Goal: Information Seeking & Learning: Learn about a topic

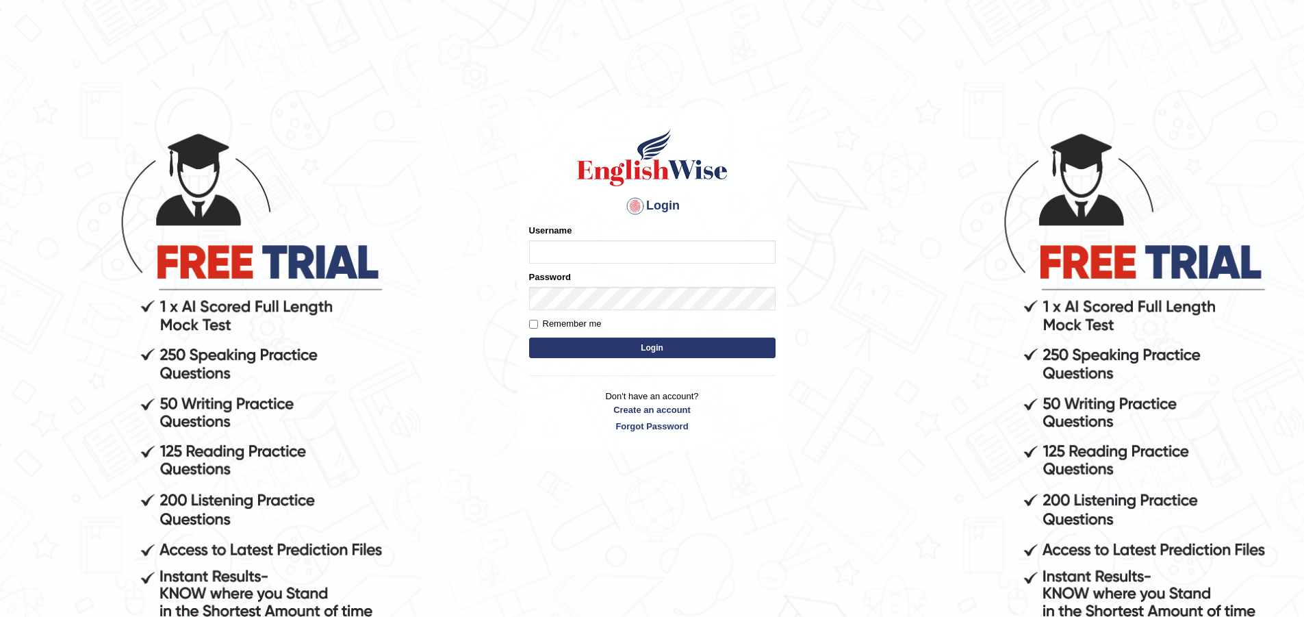
drag, startPoint x: 0, startPoint y: 0, endPoint x: 624, endPoint y: 242, distance: 669.1
click at [624, 242] on input "Username" at bounding box center [652, 251] width 246 height 23
click at [554, 255] on input "Anjsh" at bounding box center [652, 251] width 246 height 23
type input "Anjesh"
click at [647, 347] on button "Login" at bounding box center [652, 348] width 246 height 21
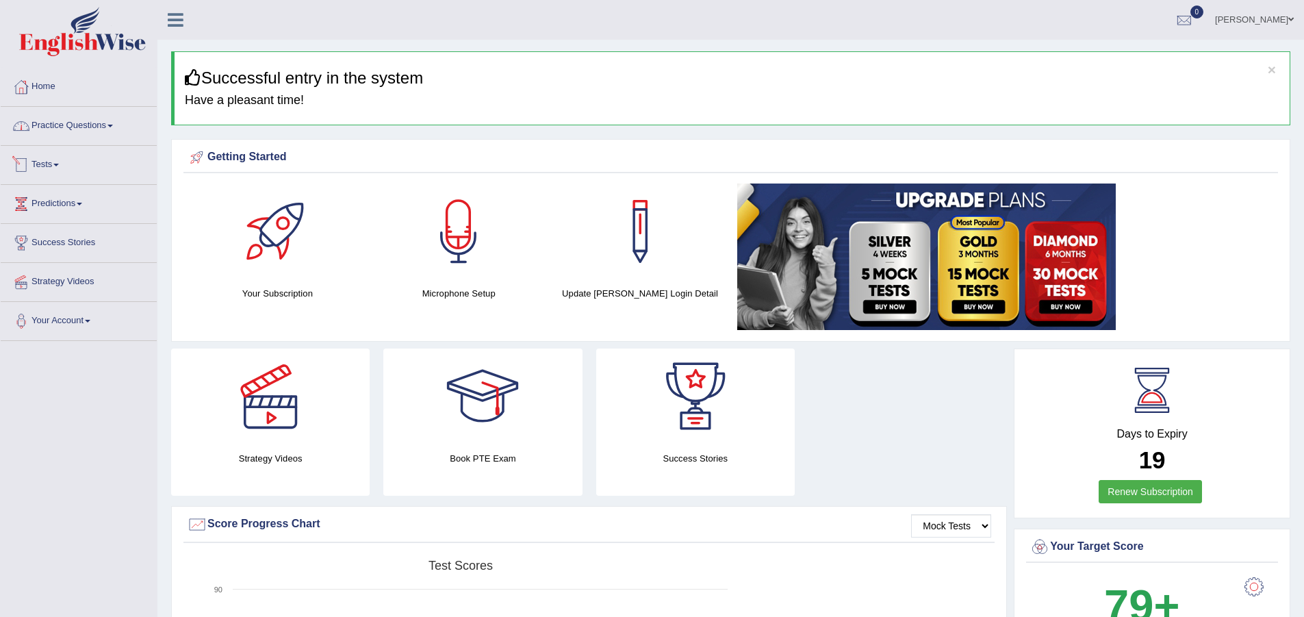
click at [92, 134] on link "Practice Questions" at bounding box center [79, 124] width 156 height 34
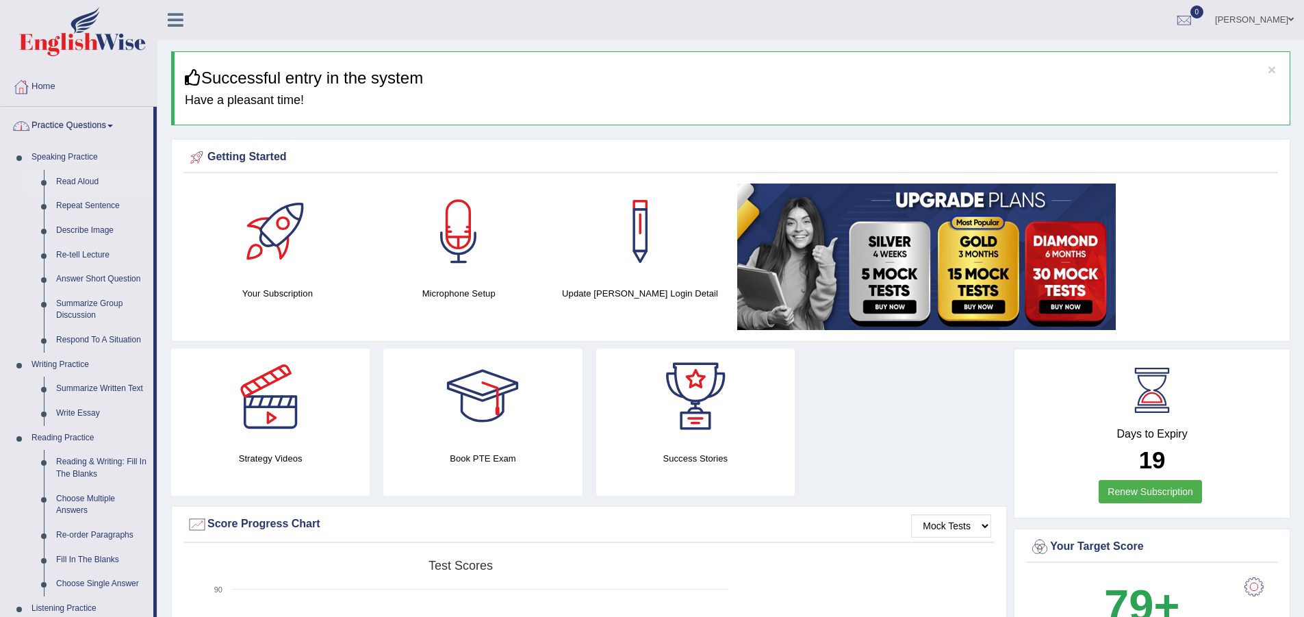
click at [119, 179] on link "Read Aloud" at bounding box center [101, 182] width 103 height 25
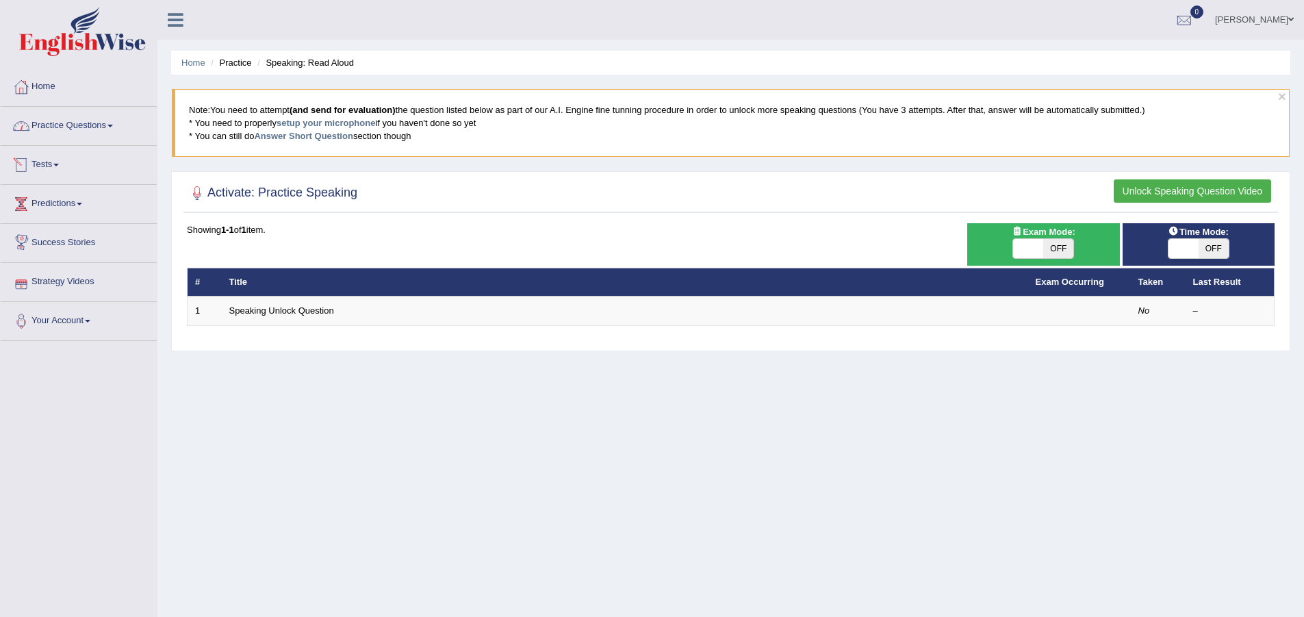
click at [104, 121] on link "Practice Questions" at bounding box center [79, 124] width 156 height 34
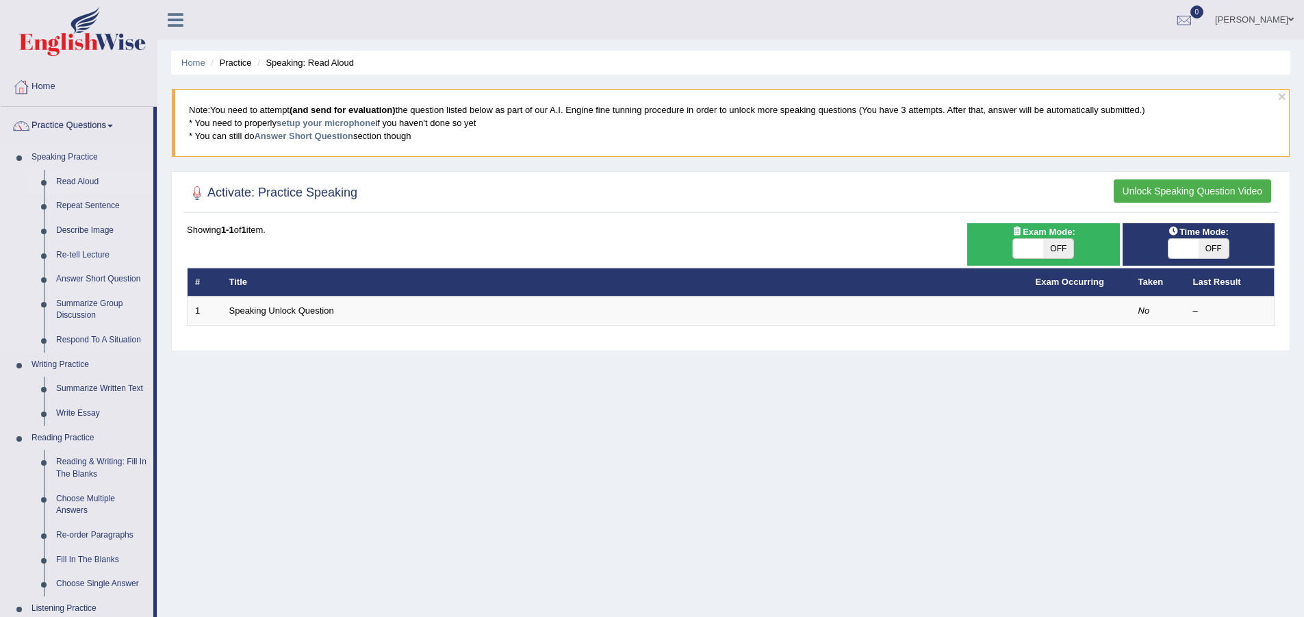
click at [82, 179] on link "Read Aloud" at bounding box center [101, 182] width 103 height 25
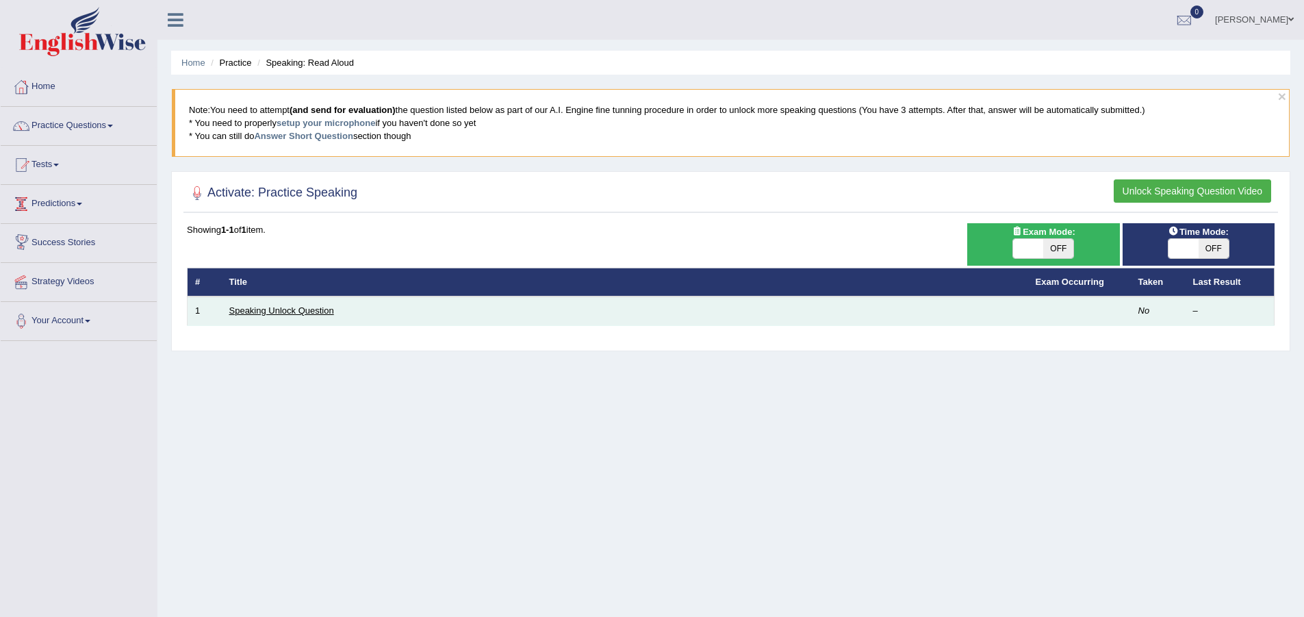
click at [265, 313] on link "Speaking Unlock Question" at bounding box center [281, 310] width 105 height 10
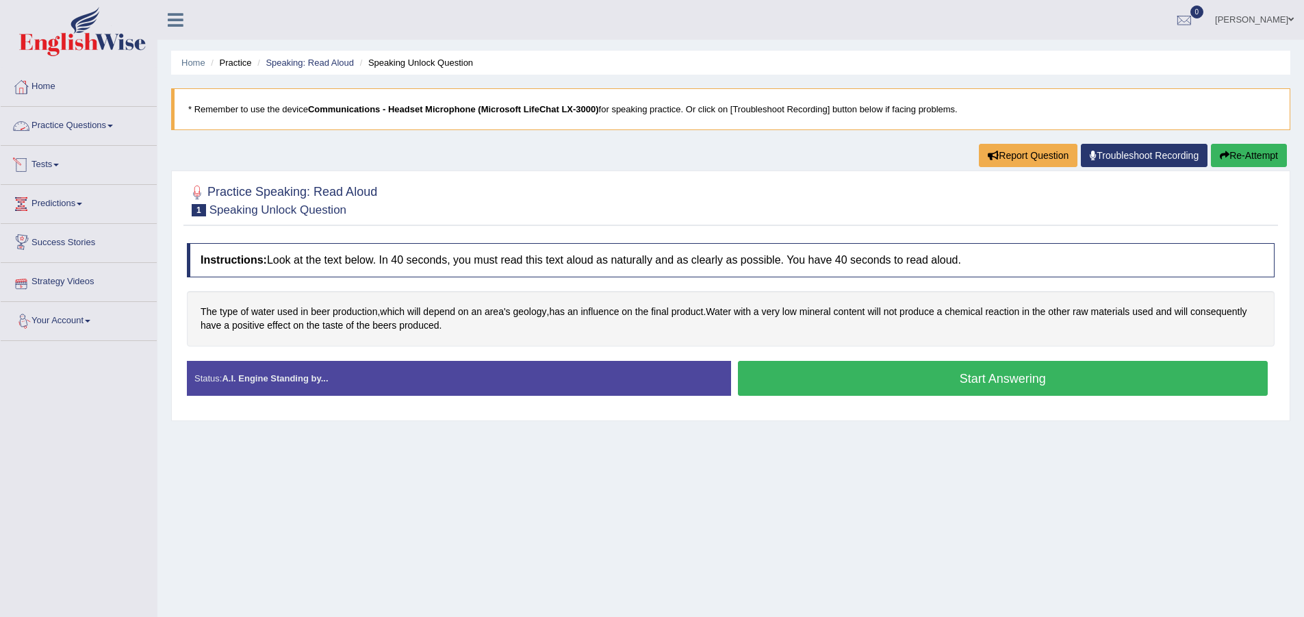
click at [133, 120] on link "Practice Questions" at bounding box center [79, 124] width 156 height 34
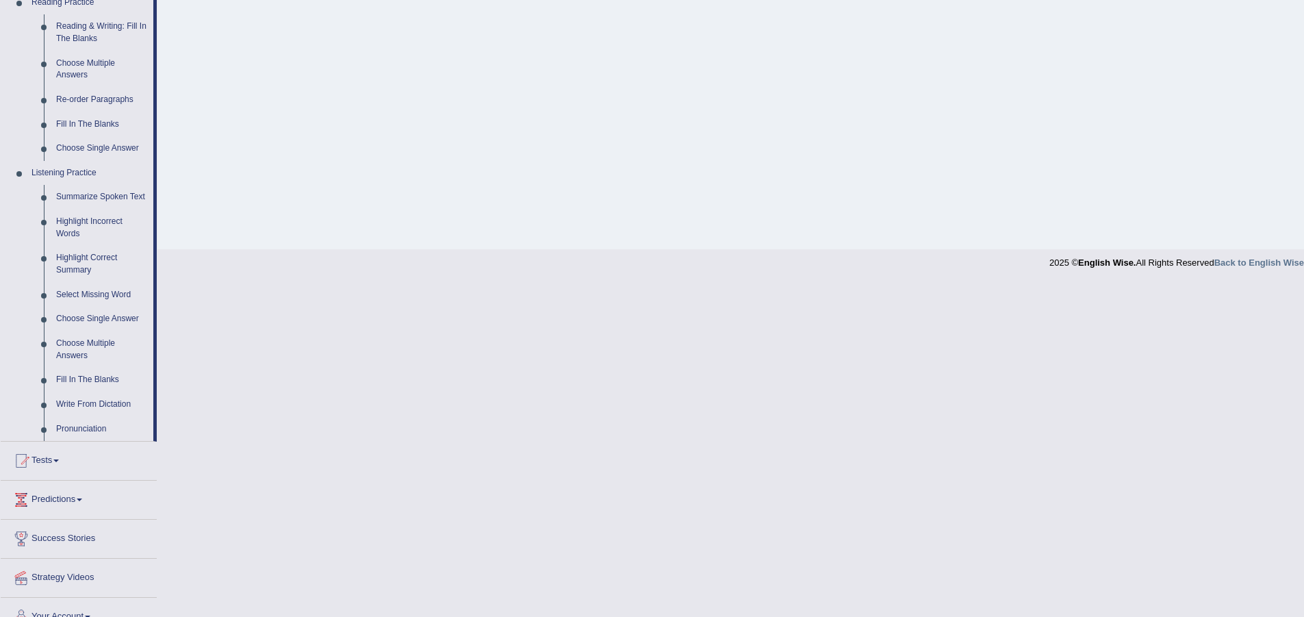
scroll to position [456, 0]
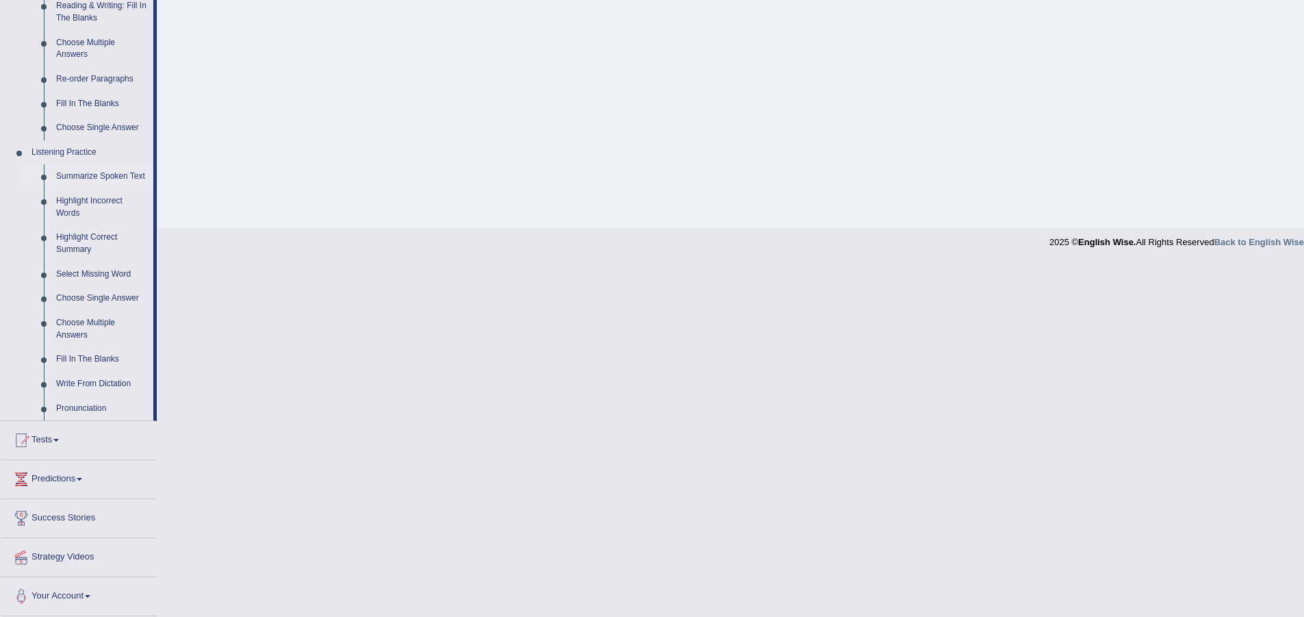
click at [105, 176] on link "Summarize Spoken Text" at bounding box center [101, 176] width 103 height 25
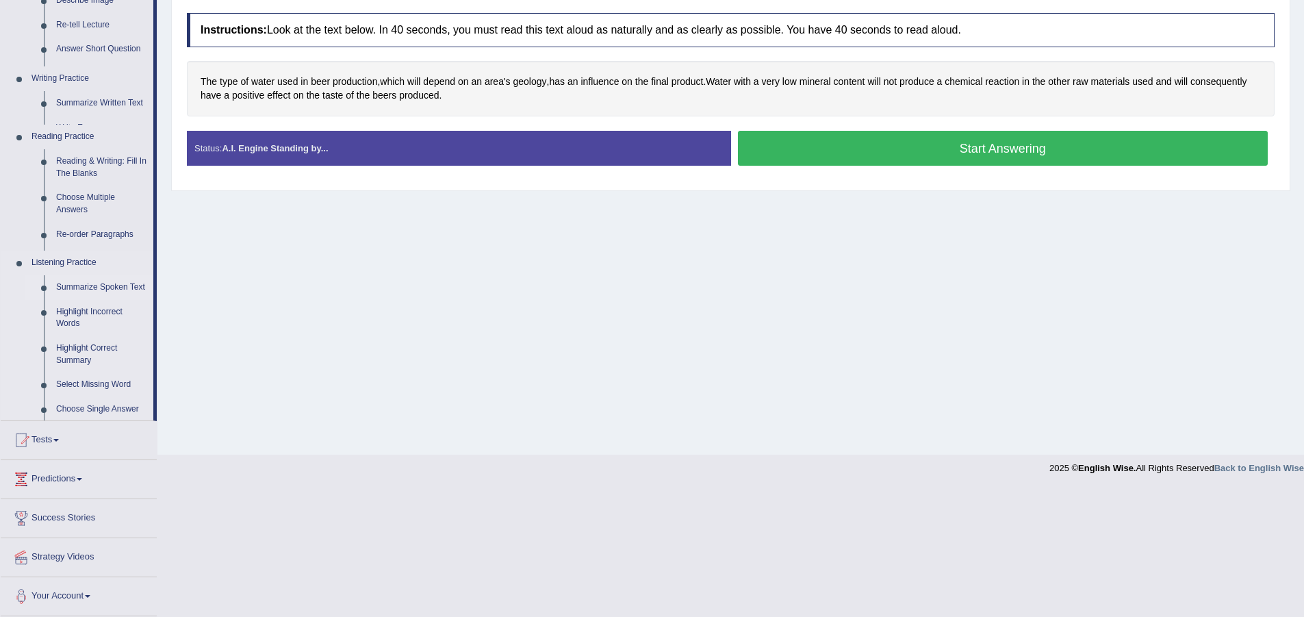
scroll to position [102, 0]
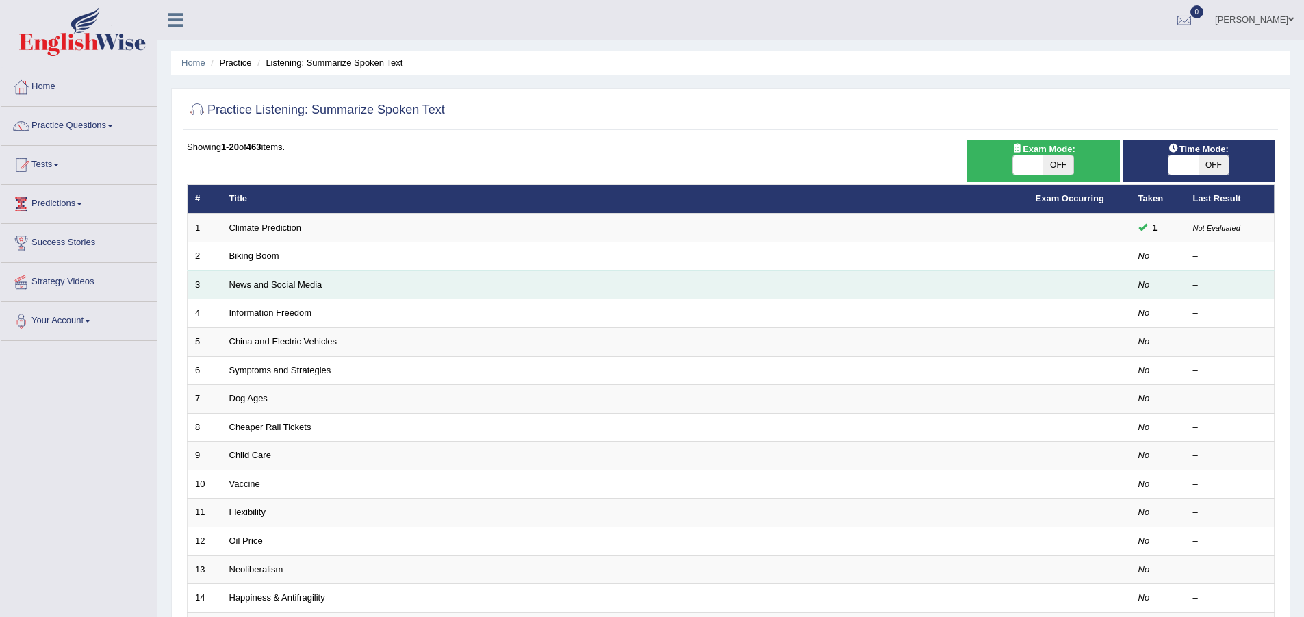
click at [526, 274] on td "News and Social Media" at bounding box center [625, 284] width 806 height 29
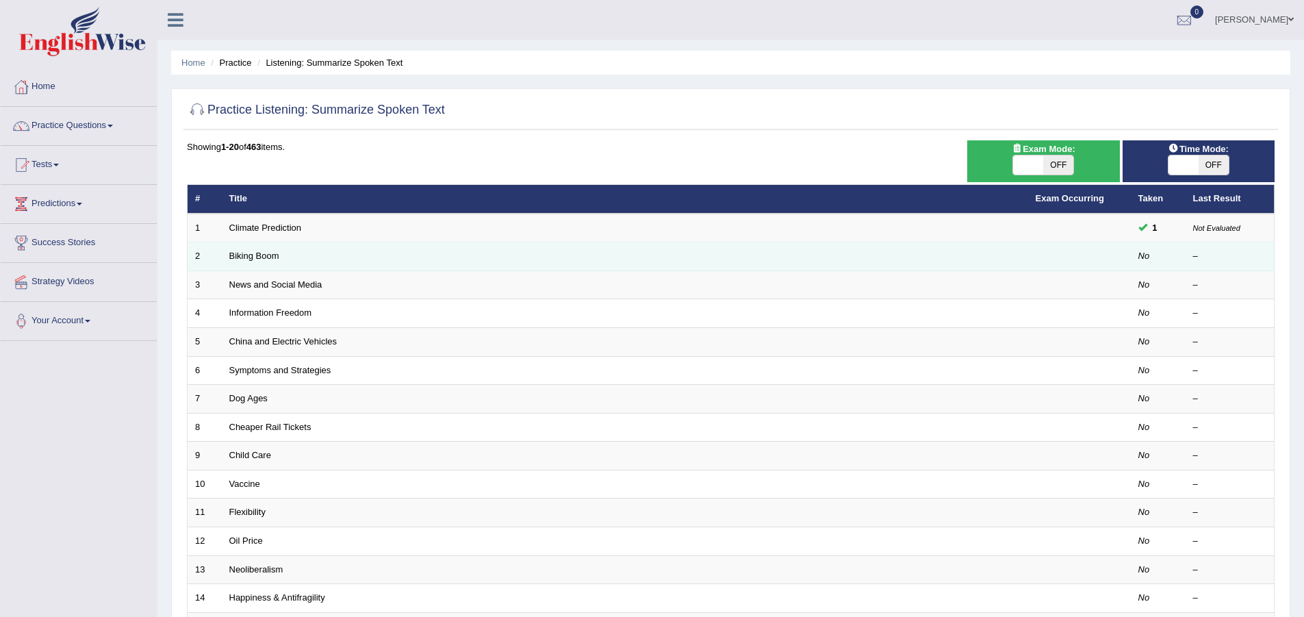
click at [526, 266] on td "Biking Boom" at bounding box center [625, 256] width 806 height 29
click at [1121, 255] on td at bounding box center [1079, 256] width 103 height 29
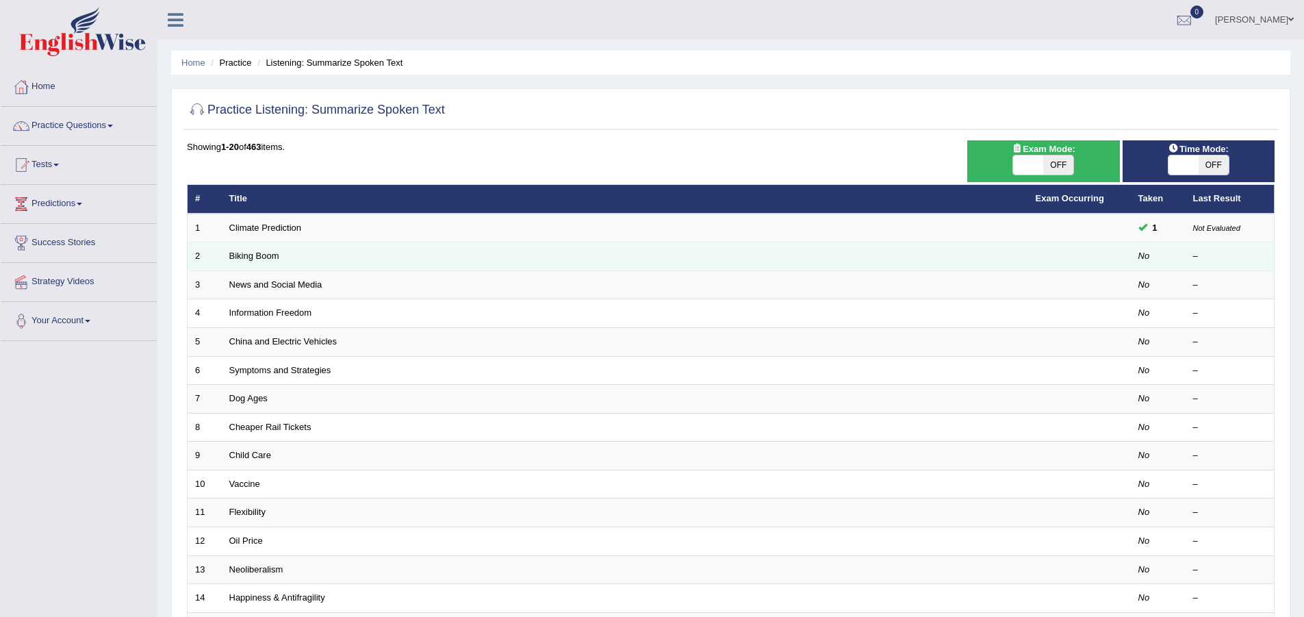
click at [1121, 255] on td at bounding box center [1079, 256] width 103 height 29
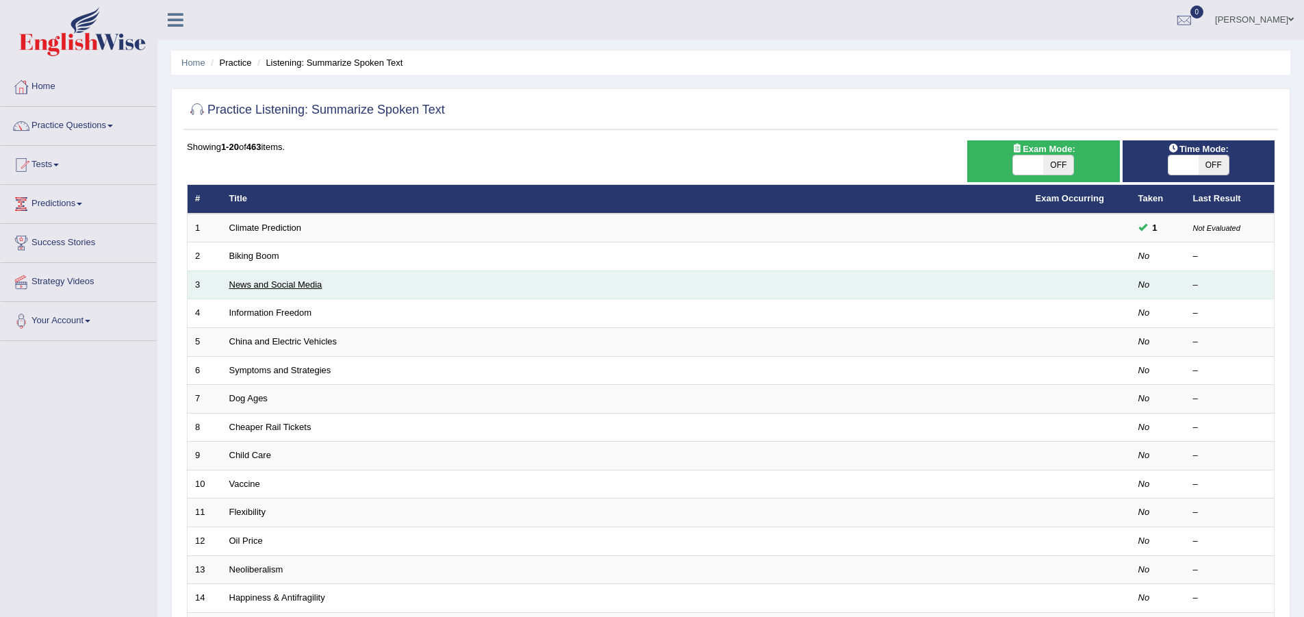
click at [314, 282] on link "News and Social Media" at bounding box center [275, 284] width 93 height 10
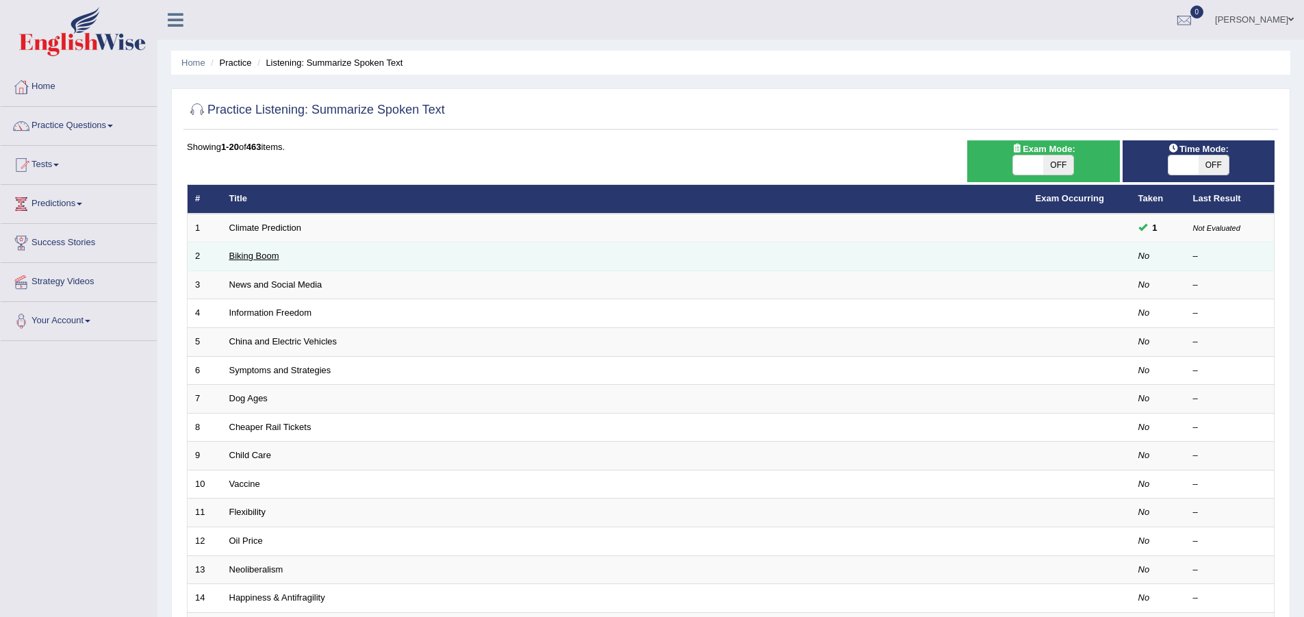
click at [255, 255] on link "Biking Boom" at bounding box center [254, 256] width 50 height 10
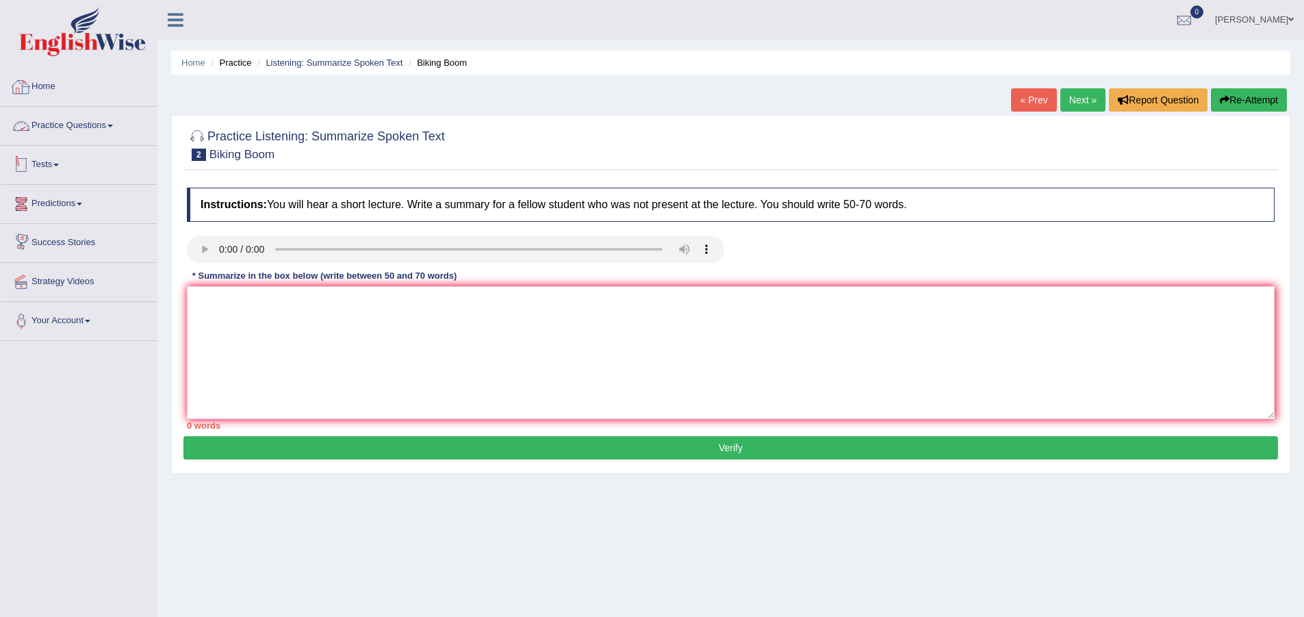
click at [28, 90] on div at bounding box center [21, 87] width 21 height 21
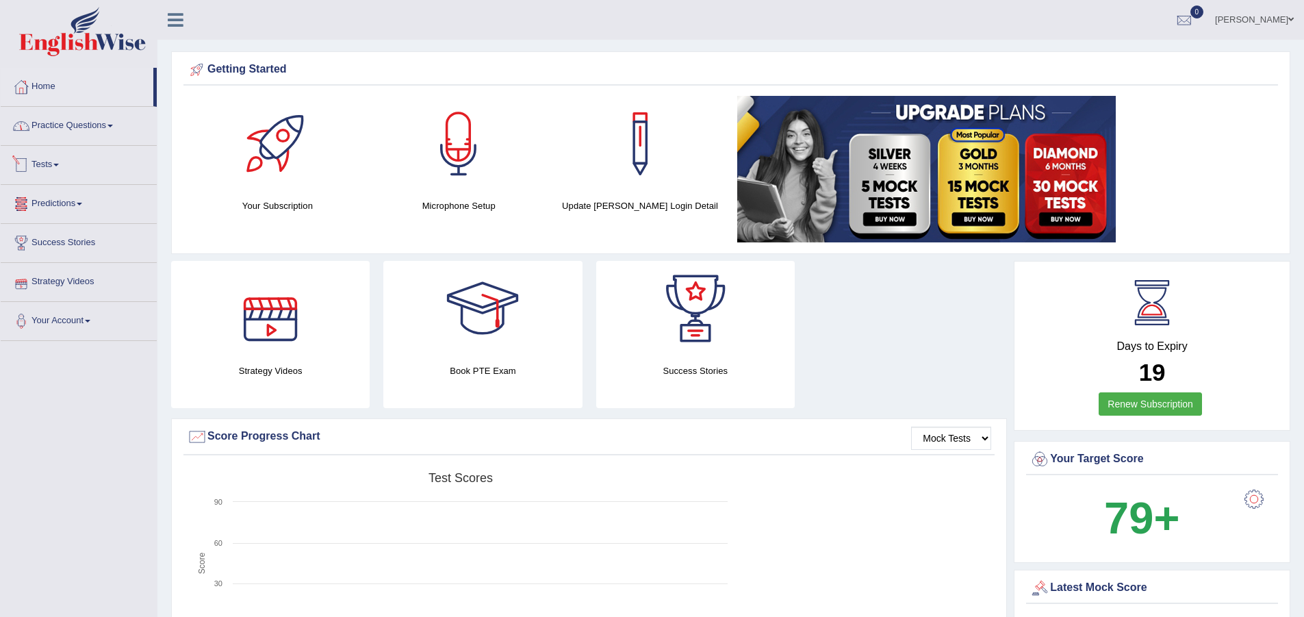
click at [81, 133] on link "Practice Questions" at bounding box center [79, 124] width 156 height 34
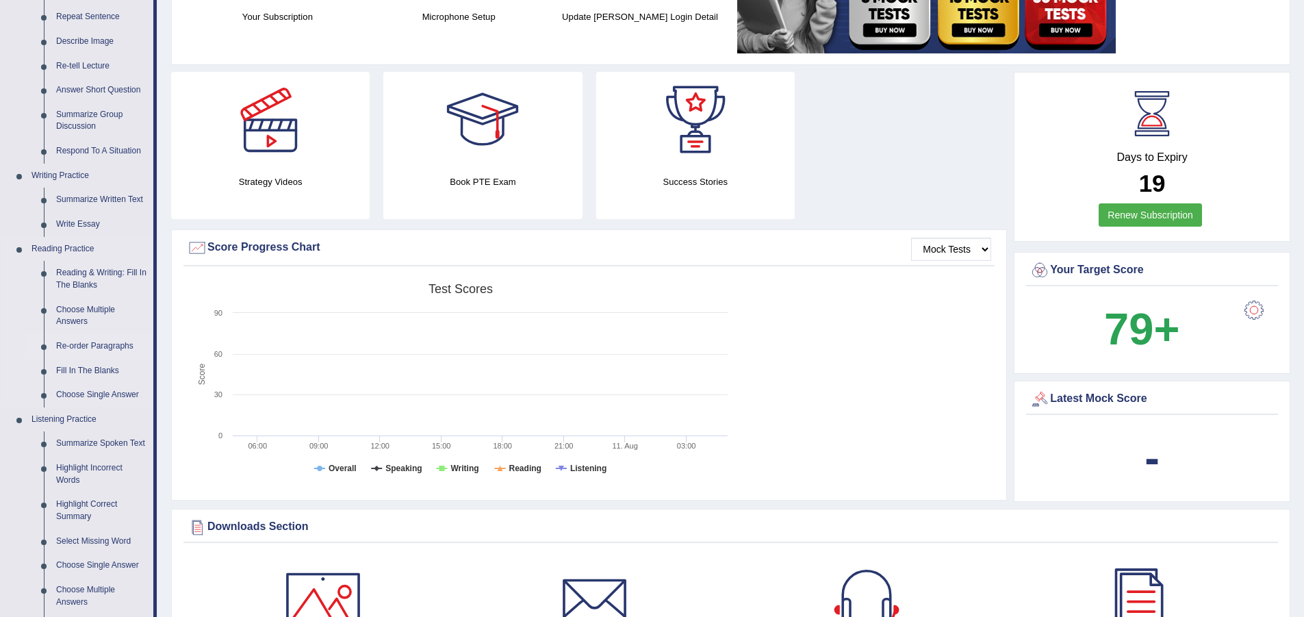
scroll to position [342, 0]
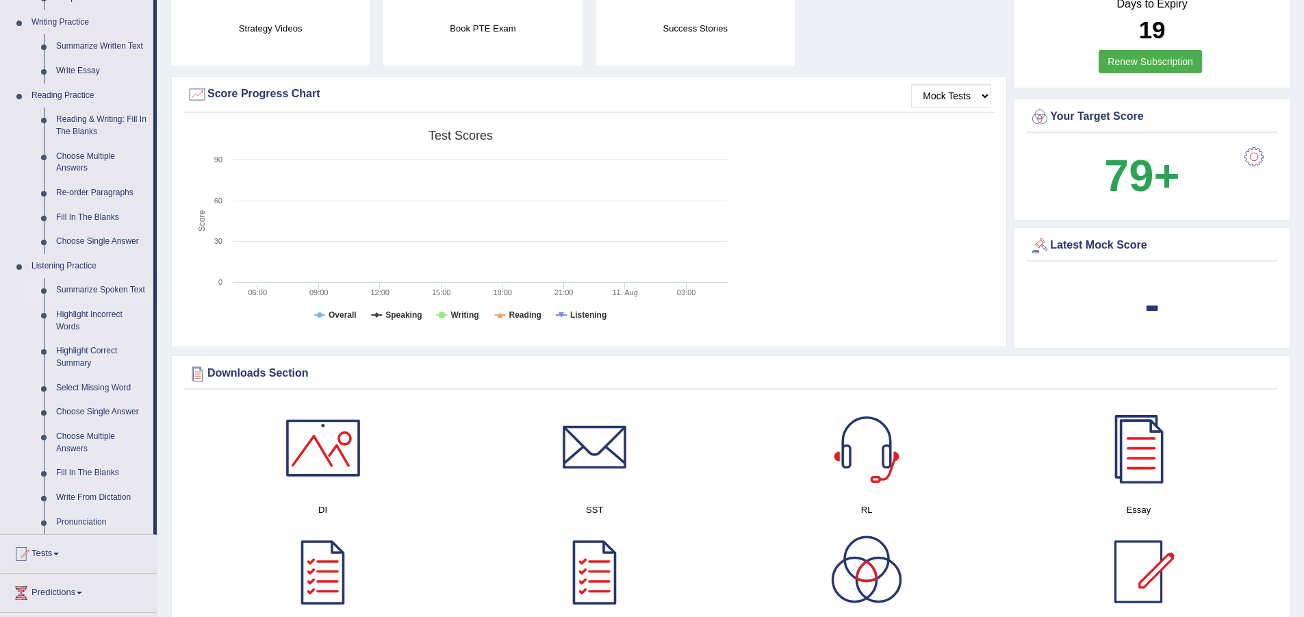
click at [103, 283] on link "Summarize Spoken Text" at bounding box center [101, 290] width 103 height 25
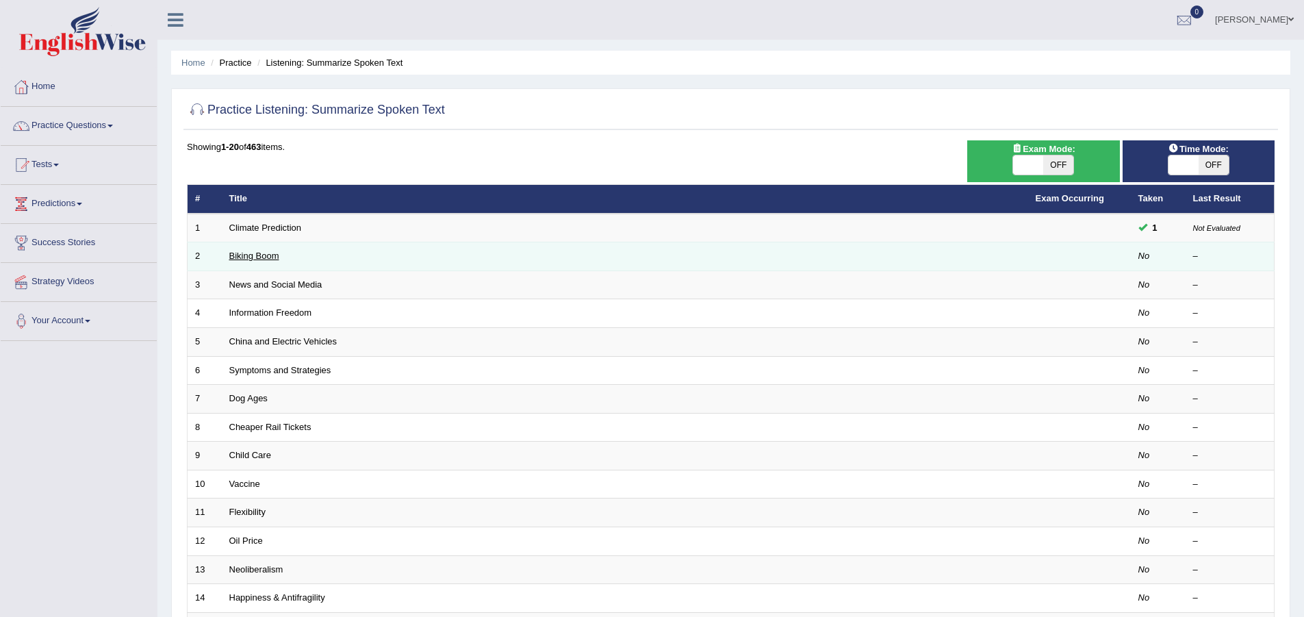
click at [244, 251] on link "Biking Boom" at bounding box center [254, 256] width 50 height 10
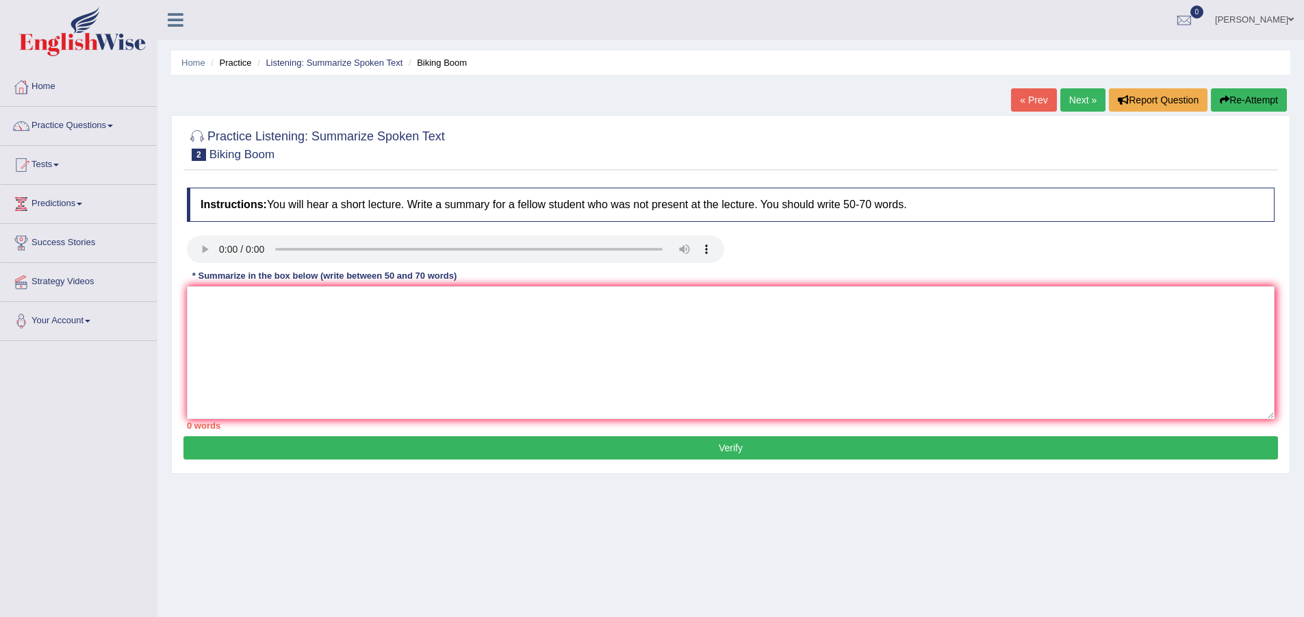
scroll to position [102, 0]
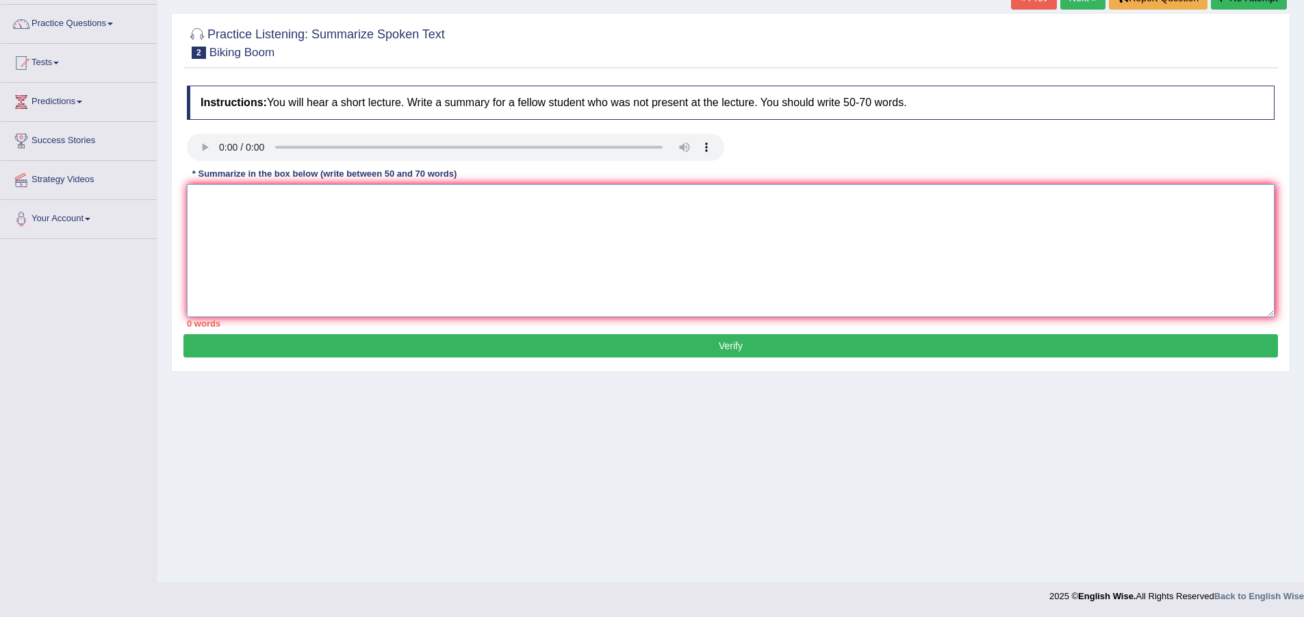
click at [327, 203] on textarea at bounding box center [731, 250] width 1088 height 133
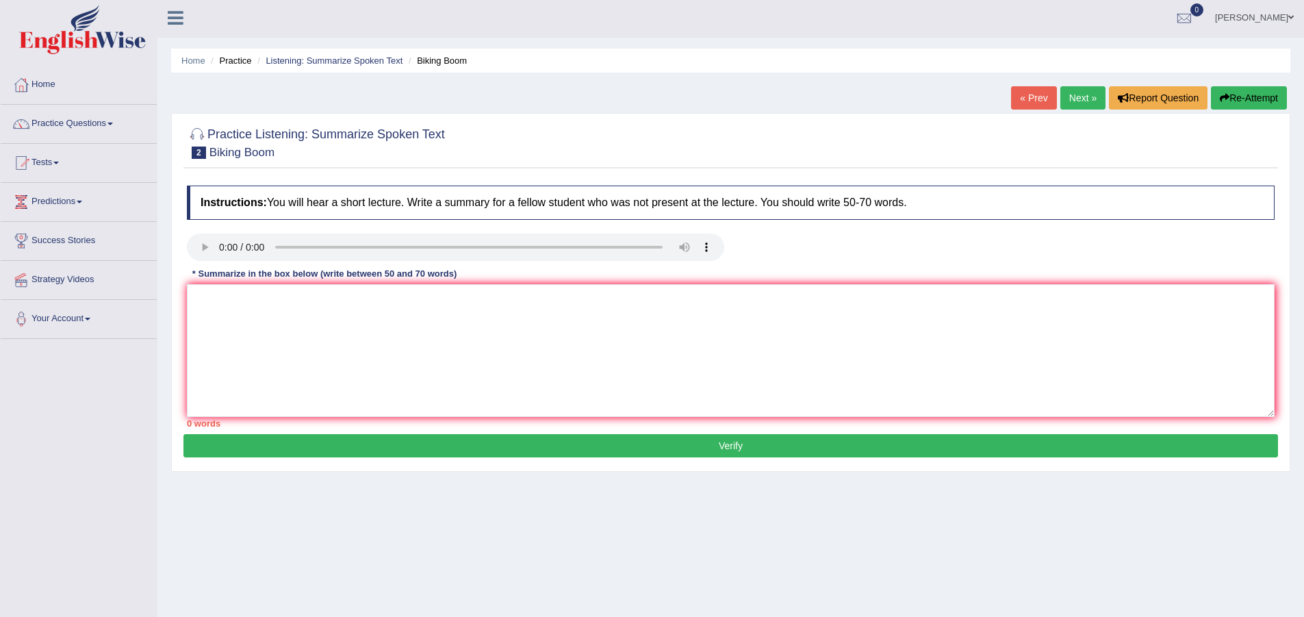
scroll to position [0, 0]
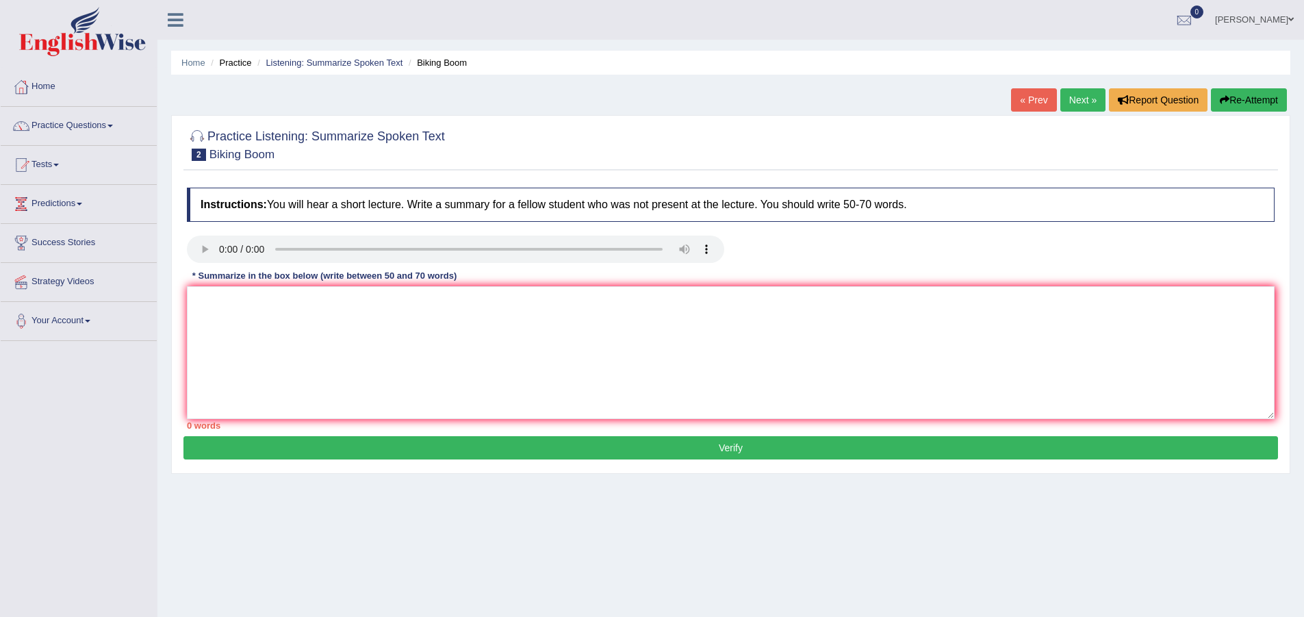
click at [913, 91] on div "Home Practice Listening: Summarize Spoken Text Biking Boom « Prev Next » Report…" at bounding box center [730, 342] width 1147 height 685
click at [1036, 93] on link "« Prev" at bounding box center [1033, 99] width 45 height 23
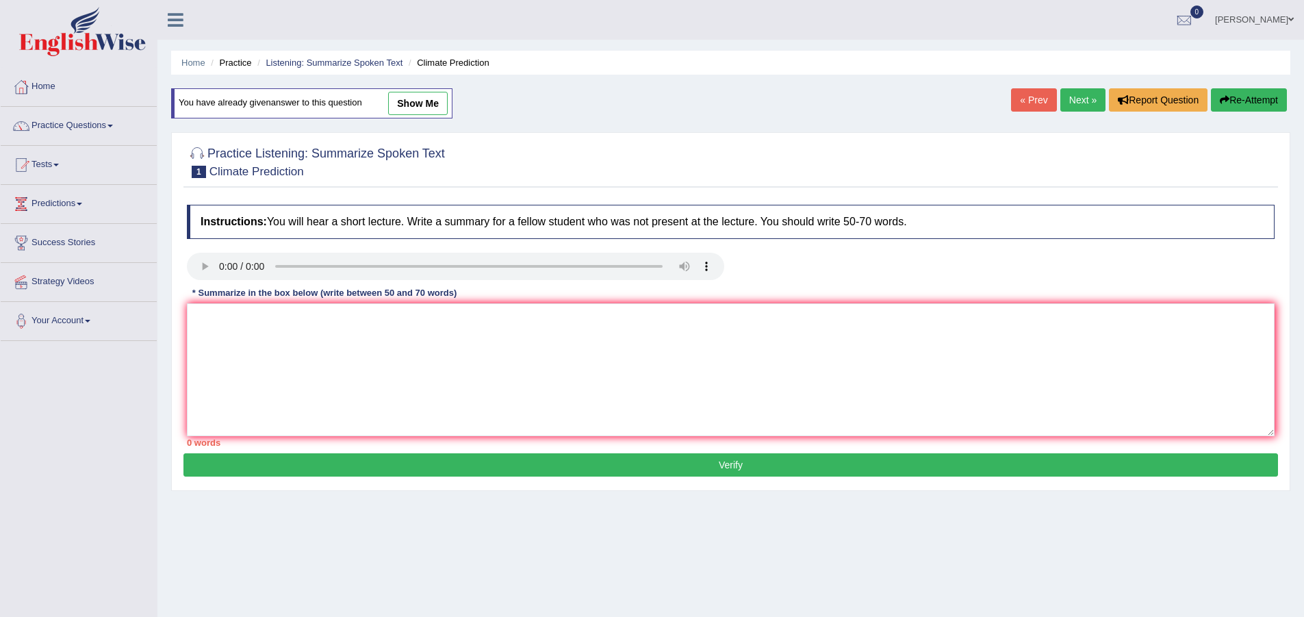
click at [1085, 95] on link "Next »" at bounding box center [1082, 99] width 45 height 23
